Goal: Navigation & Orientation: Find specific page/section

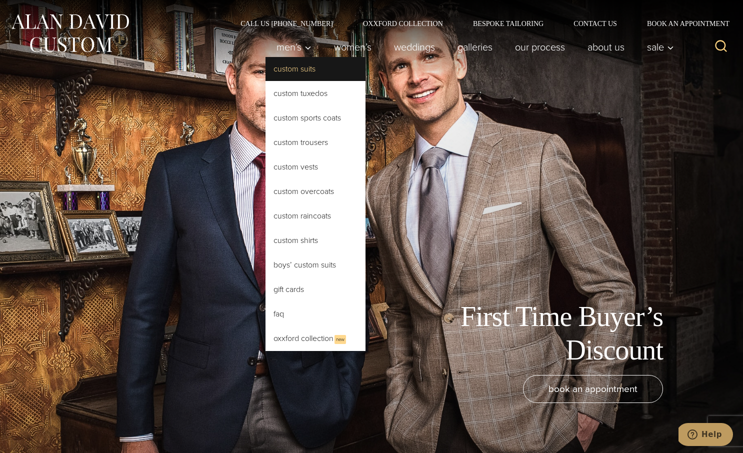
click at [300, 72] on link "Custom Suits" at bounding box center [315, 69] width 100 height 24
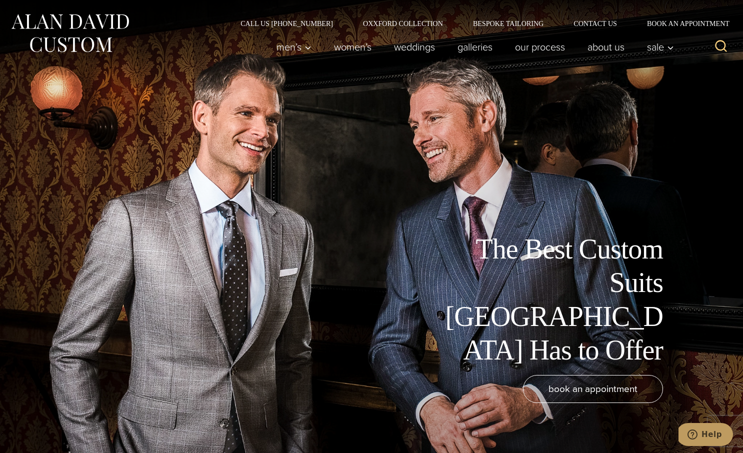
scroll to position [11, 0]
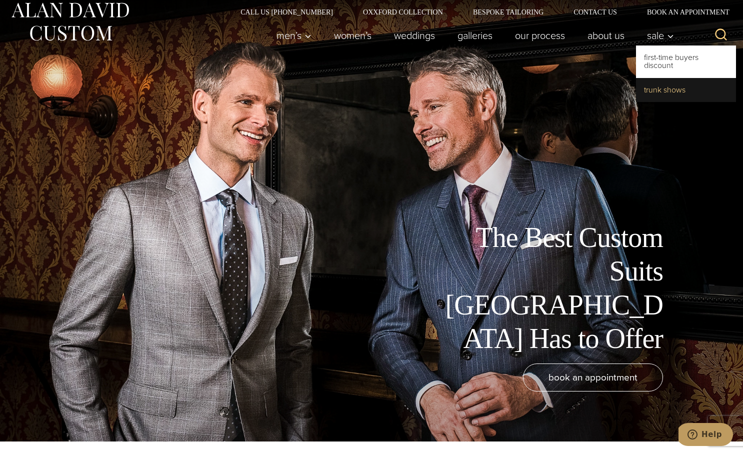
click at [671, 87] on link "Trunk Shows" at bounding box center [686, 90] width 100 height 24
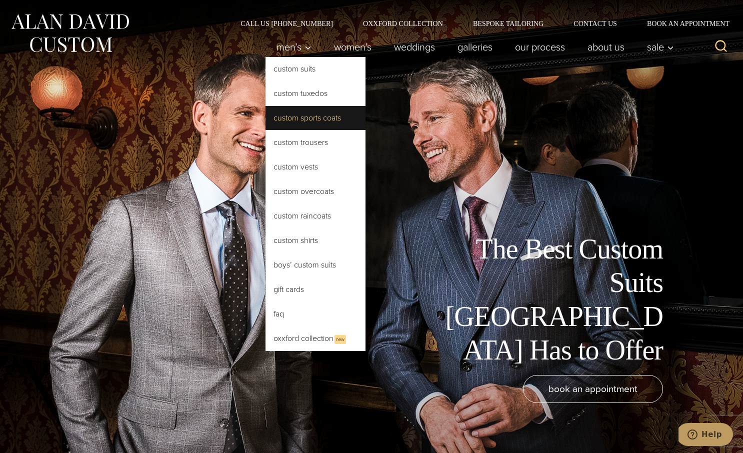
click at [329, 120] on link "Custom Sports Coats" at bounding box center [315, 118] width 100 height 24
